Goal: Communication & Community: Answer question/provide support

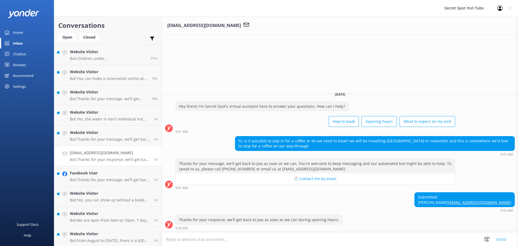
click at [481, 202] on link "[EMAIL_ADDRESS][DOMAIN_NAME]" at bounding box center [479, 202] width 63 height 5
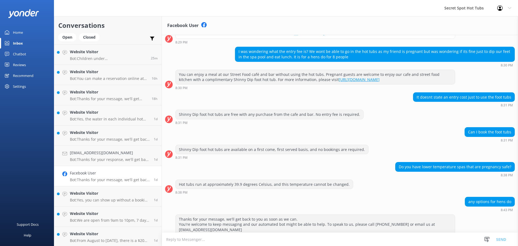
scroll to position [85, 0]
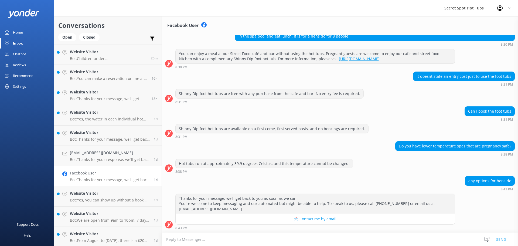
click at [396, 187] on div "any options for hens do 8:43 PM" at bounding box center [340, 183] width 356 height 15
click at [289, 239] on textarea at bounding box center [340, 238] width 356 height 13
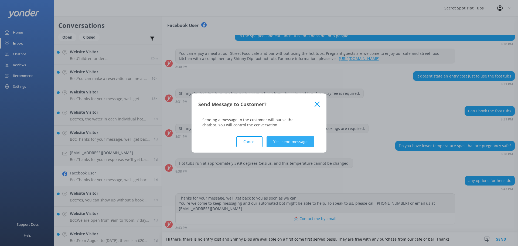
type textarea "Hi there, there is no entry cost and Shinny Dips are available on a first come …"
click at [295, 144] on button "Yes, send message" at bounding box center [290, 141] width 48 height 11
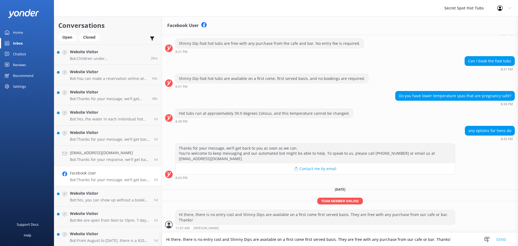
scroll to position [135, 0]
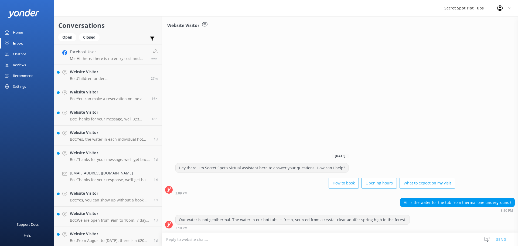
click at [269, 122] on div "Website Visitor [DATE] Hey there! I'm Secret Spot's virtual assistant here to a…" at bounding box center [340, 131] width 356 height 230
